Goal: Navigation & Orientation: Understand site structure

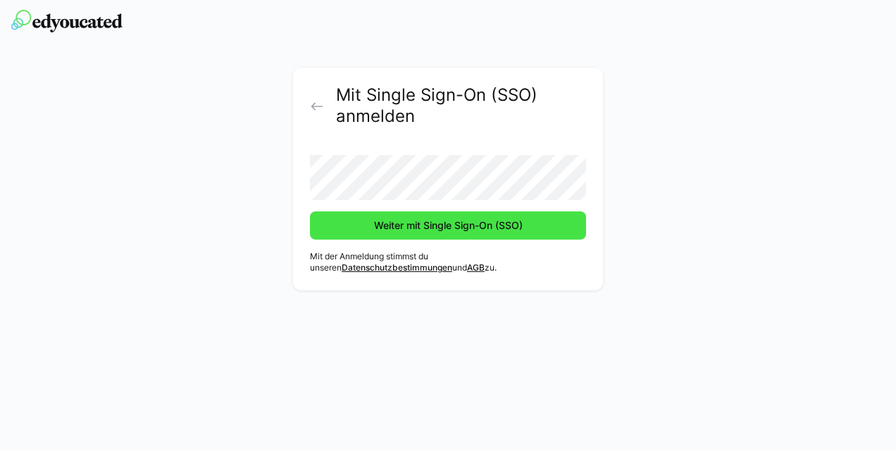
drag, startPoint x: 0, startPoint y: 0, endPoint x: 428, endPoint y: 220, distance: 481.4
click at [428, 220] on span "Weiter mit Single Sign-On (SSO)" at bounding box center [448, 225] width 153 height 14
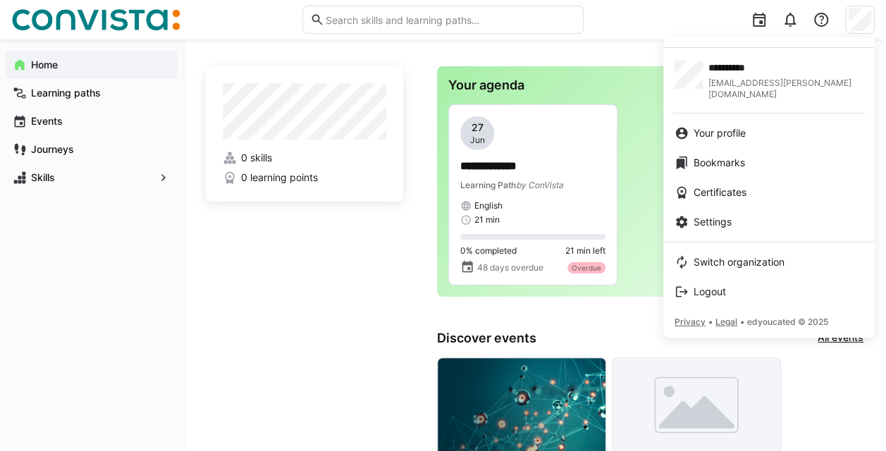
click at [71, 94] on div at bounding box center [443, 225] width 886 height 451
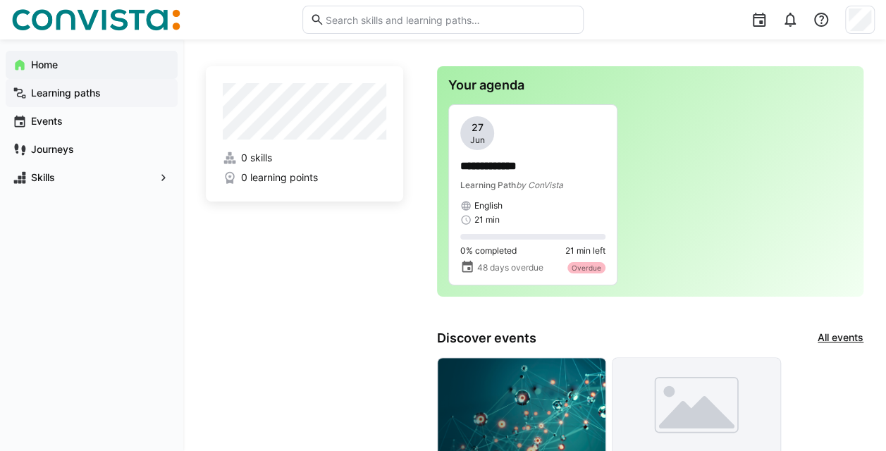
click at [0, 0] on app-navigation-label "Learning paths" at bounding box center [0, 0] width 0 height 0
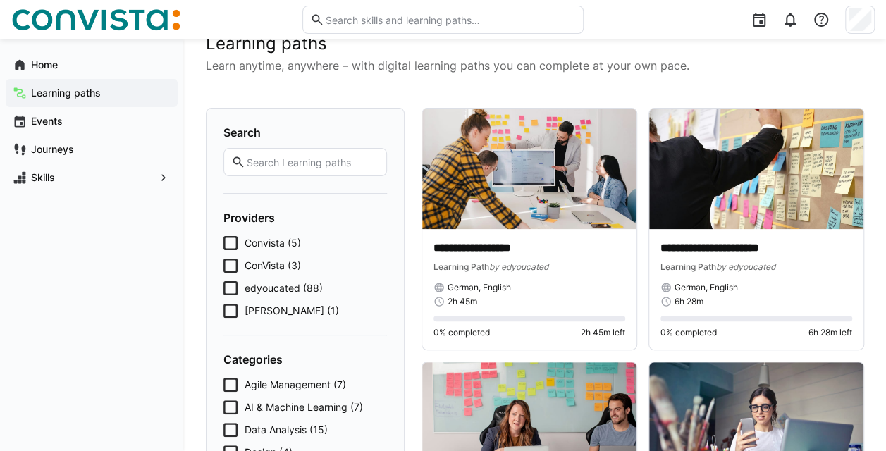
scroll to position [27, 0]
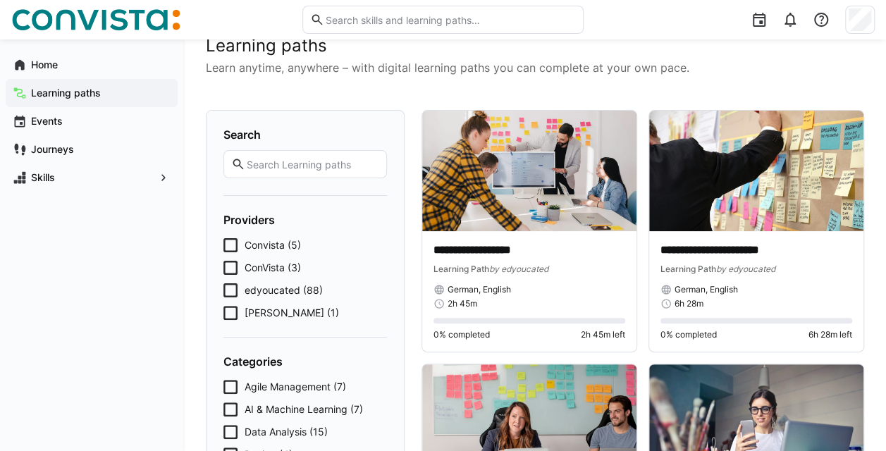
click at [229, 244] on icon at bounding box center [230, 245] width 14 height 14
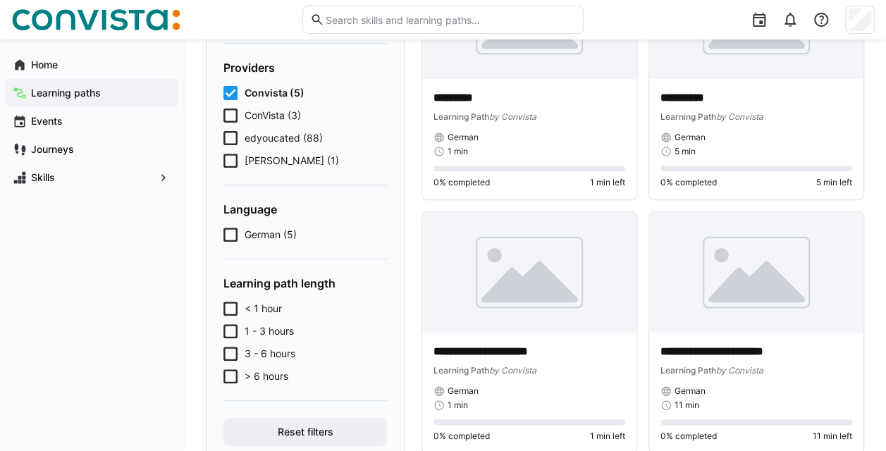
scroll to position [180, 0]
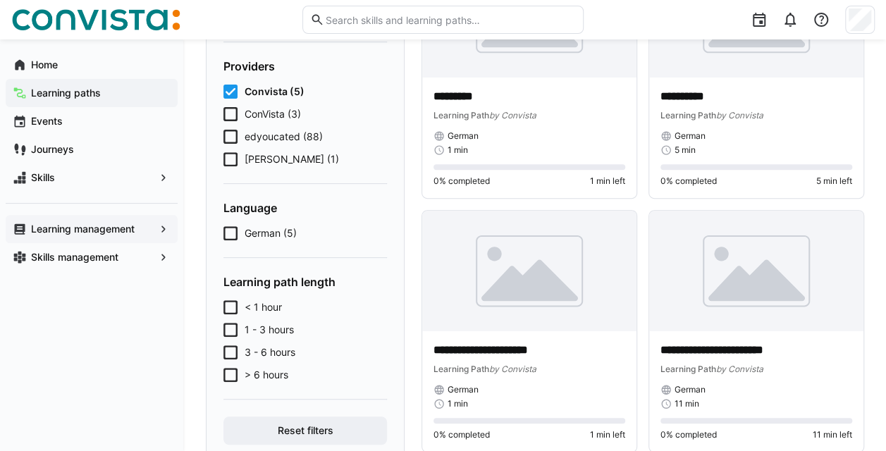
click at [0, 0] on app-navigation-label "Learning management" at bounding box center [0, 0] width 0 height 0
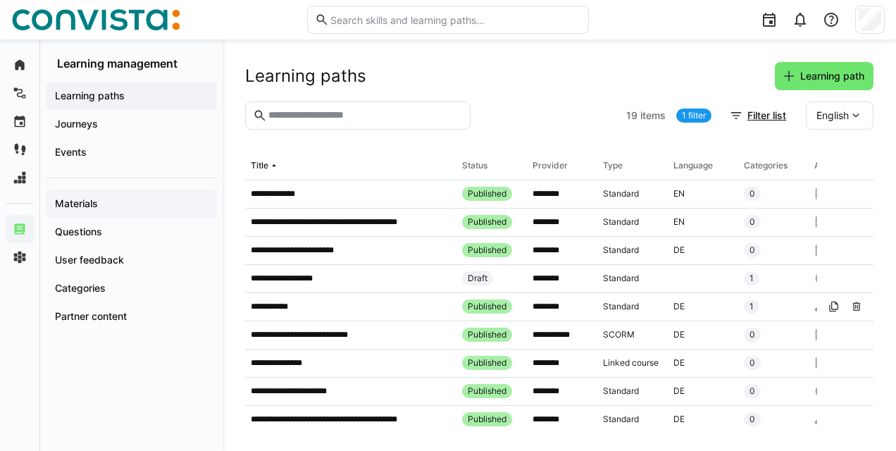
click at [90, 213] on div "Materials" at bounding box center [131, 204] width 171 height 28
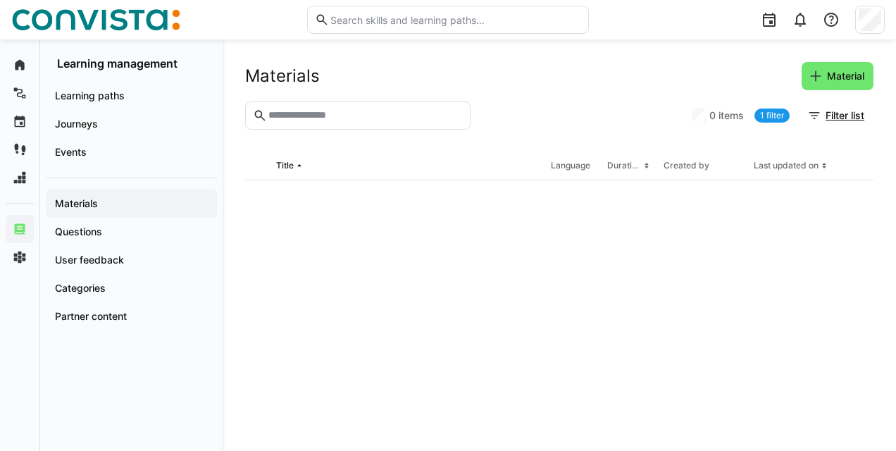
click at [0, 0] on app-navigation-label "Materials" at bounding box center [0, 0] width 0 height 0
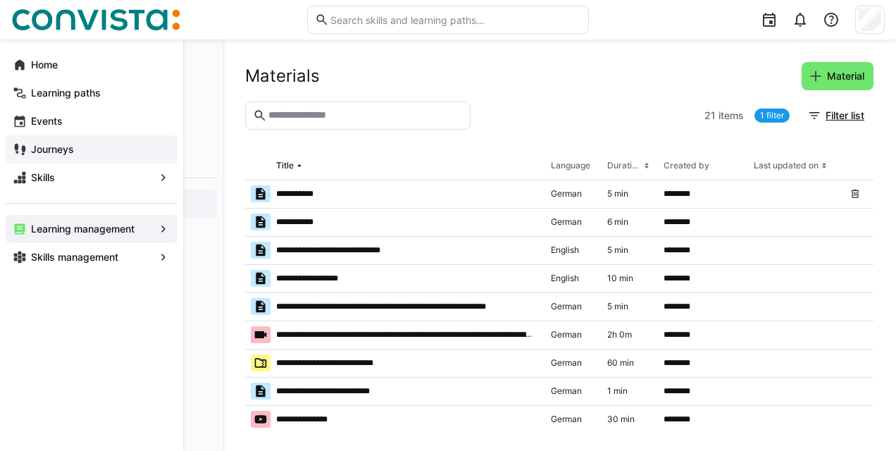
click at [59, 139] on div "Journeys" at bounding box center [92, 149] width 172 height 28
